Goal: Task Accomplishment & Management: Use online tool/utility

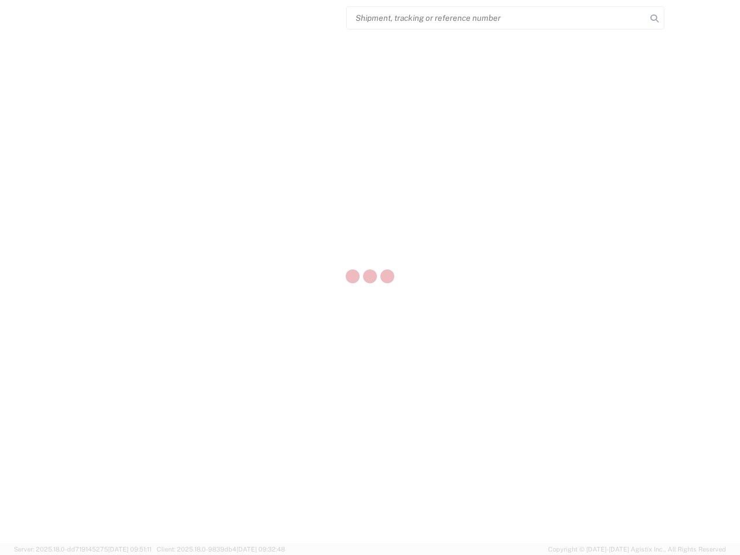
select select "US"
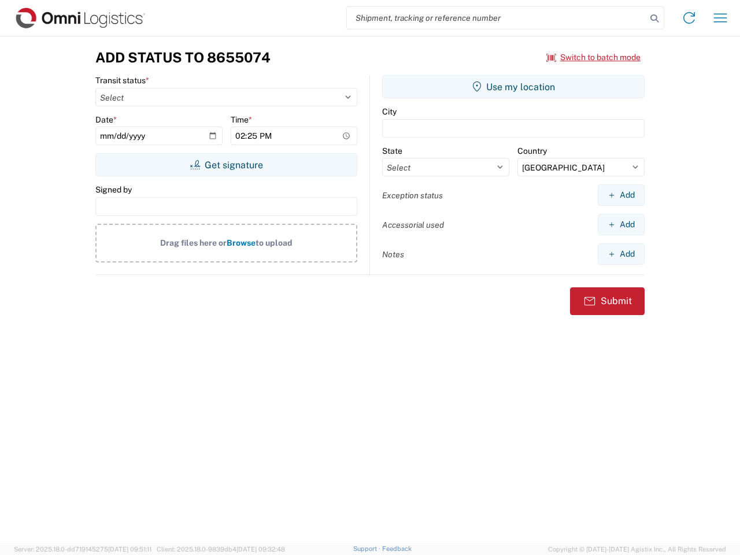
click at [497, 18] on input "search" at bounding box center [497, 18] width 300 height 22
click at [655, 19] on icon at bounding box center [655, 18] width 16 height 16
click at [689, 18] on icon at bounding box center [689, 18] width 19 height 19
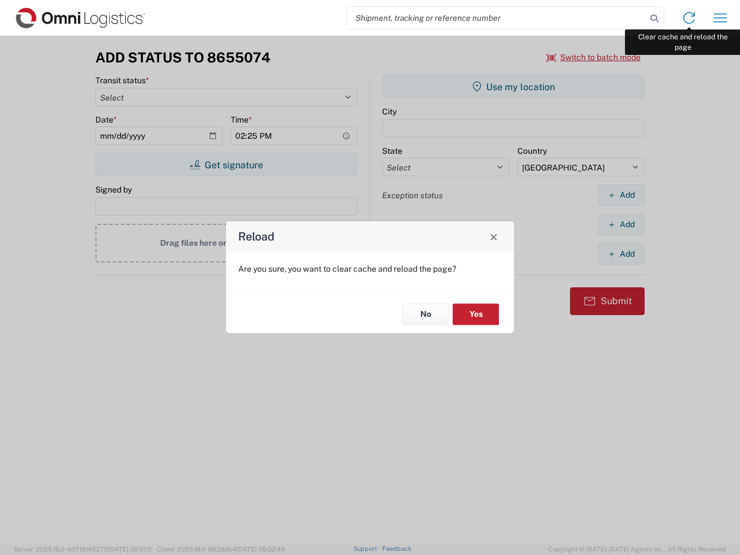
click at [721, 18] on div "Reload Are you sure, you want to clear cache and reload the page? No Yes" at bounding box center [370, 277] width 740 height 555
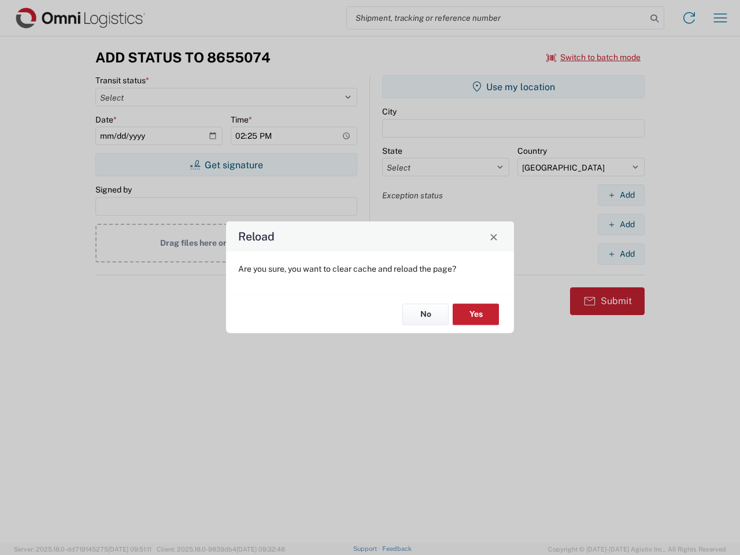
click at [594, 57] on div "Reload Are you sure, you want to clear cache and reload the page? No Yes" at bounding box center [370, 277] width 740 height 555
click at [226, 165] on div "Reload Are you sure, you want to clear cache and reload the page? No Yes" at bounding box center [370, 277] width 740 height 555
click at [514, 87] on div "Reload Are you sure, you want to clear cache and reload the page? No Yes" at bounding box center [370, 277] width 740 height 555
click at [621, 195] on div "Reload Are you sure, you want to clear cache and reload the page? No Yes" at bounding box center [370, 277] width 740 height 555
click at [621, 224] on div "Reload Are you sure, you want to clear cache and reload the page? No Yes" at bounding box center [370, 277] width 740 height 555
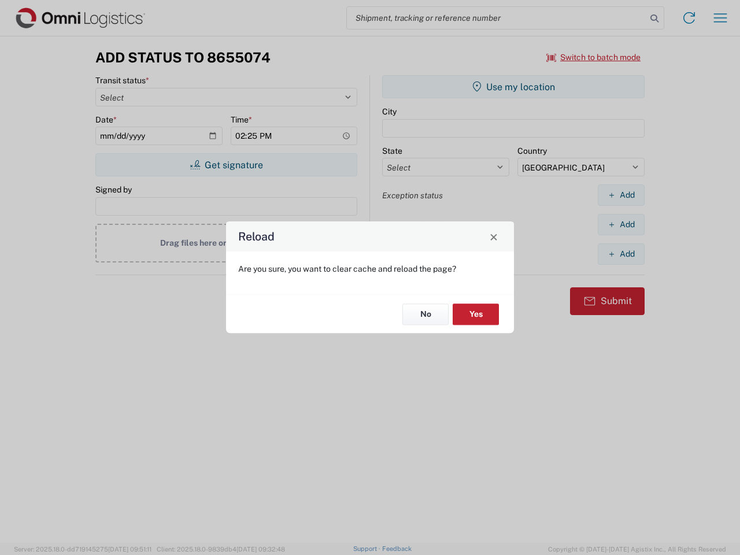
click at [621, 254] on div "Reload Are you sure, you want to clear cache and reload the page? No Yes" at bounding box center [370, 277] width 740 height 555
